Goal: Check status: Check status

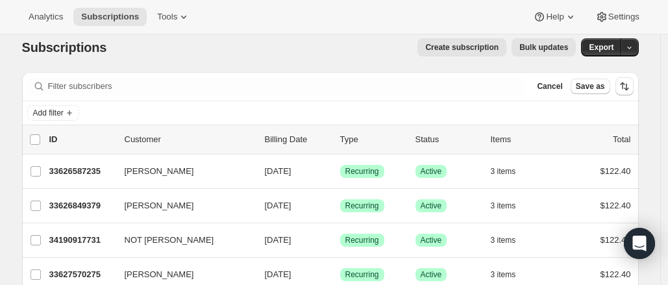
scroll to position [11, 0]
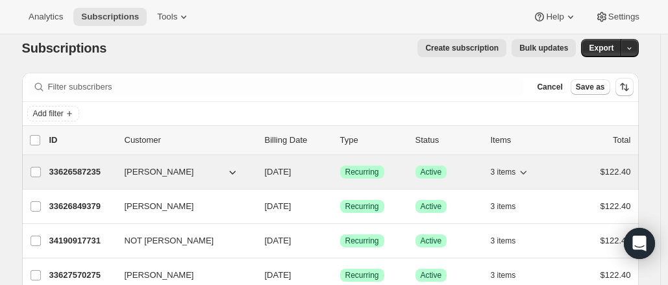
click at [99, 169] on p "33626587235" at bounding box center [81, 171] width 65 height 13
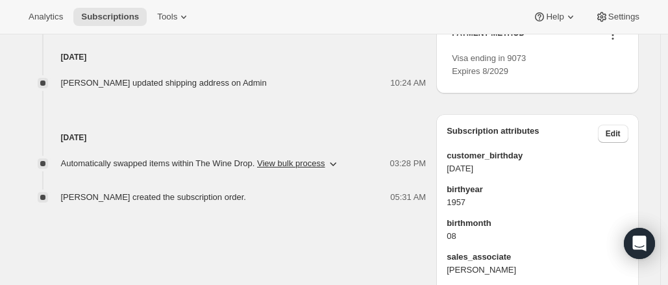
scroll to position [660, 0]
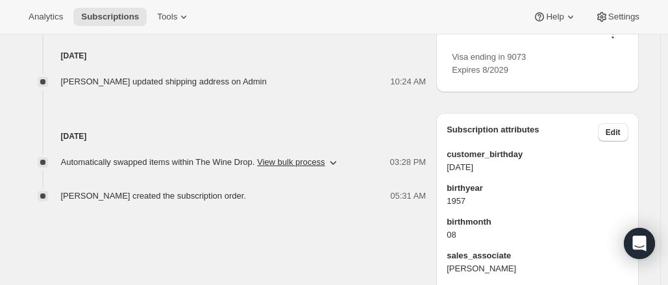
click at [617, 40] on icon at bounding box center [612, 33] width 13 height 13
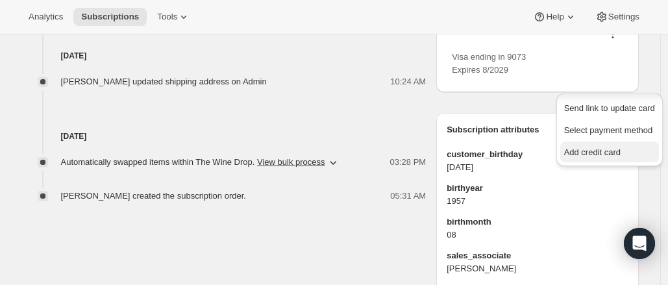
scroll to position [20, 0]
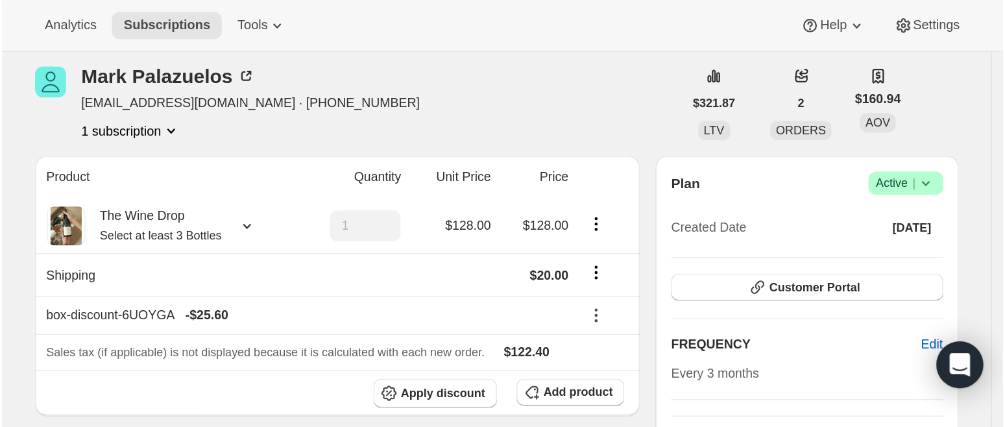
scroll to position [0, 0]
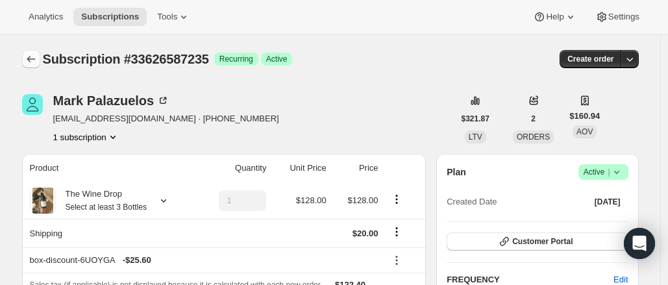
click at [38, 60] on icon "Subscriptions" at bounding box center [31, 59] width 13 height 13
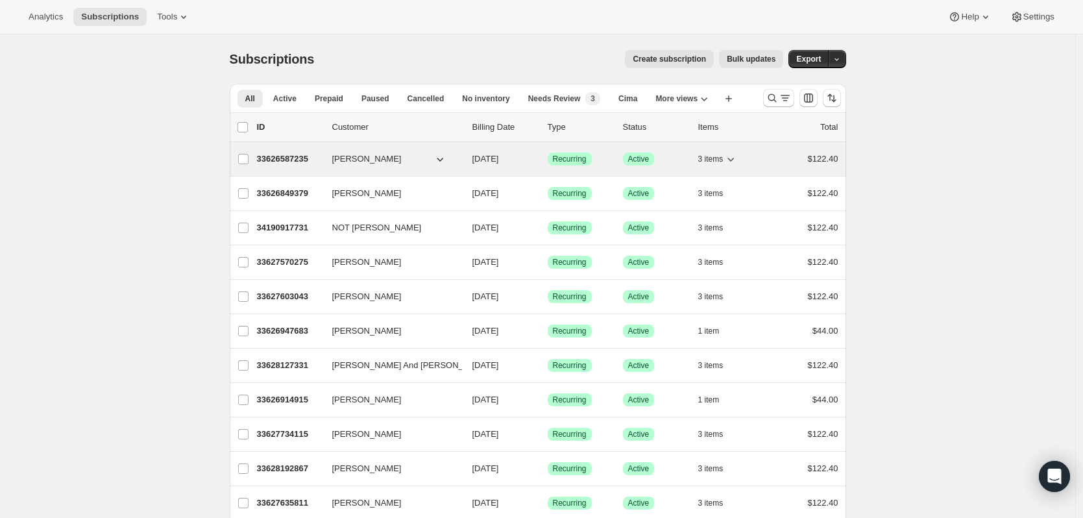
click at [729, 163] on icon "button" at bounding box center [730, 159] width 13 height 13
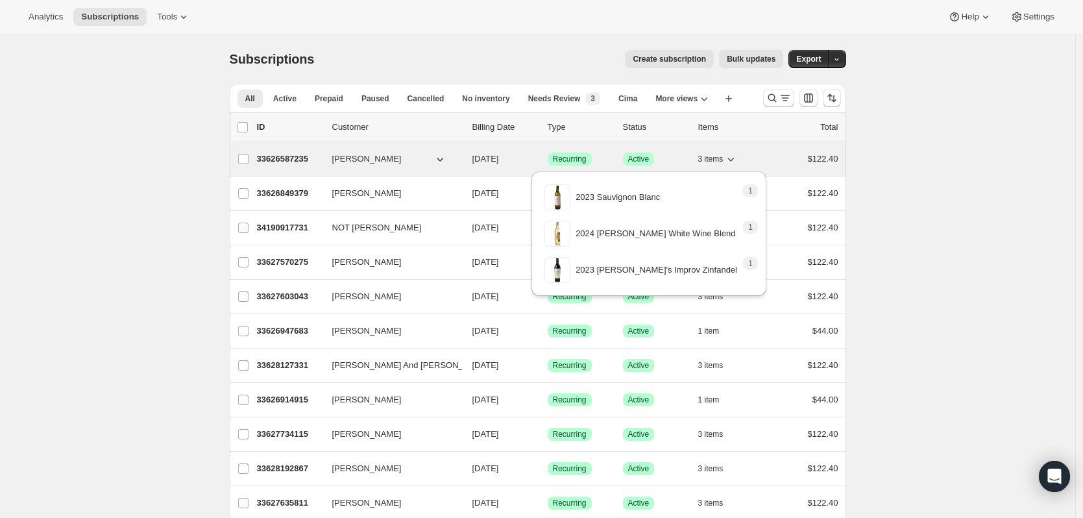
click at [733, 162] on icon "button" at bounding box center [730, 159] width 13 height 13
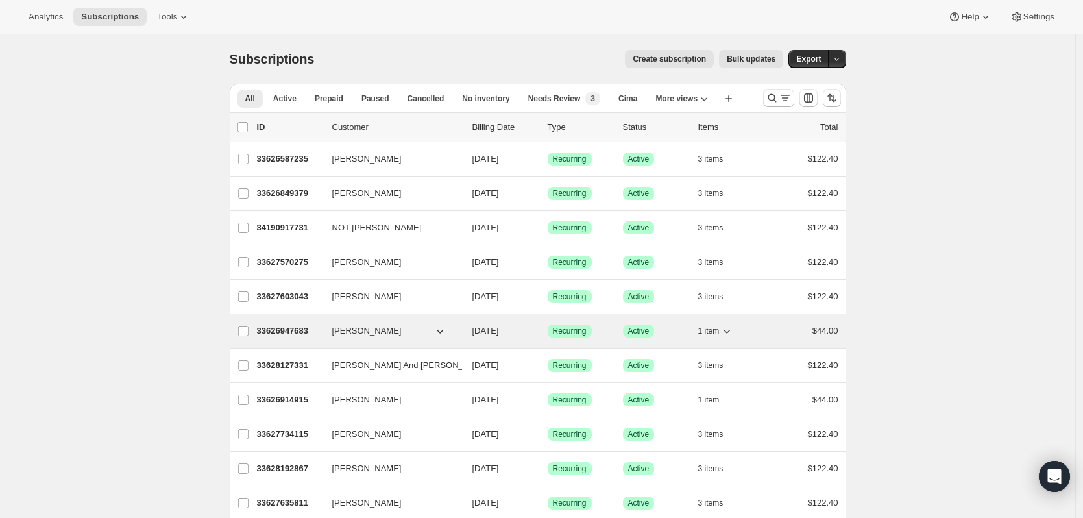
click at [733, 332] on icon "button" at bounding box center [726, 330] width 13 height 13
